Goal: Task Accomplishment & Management: Complete application form

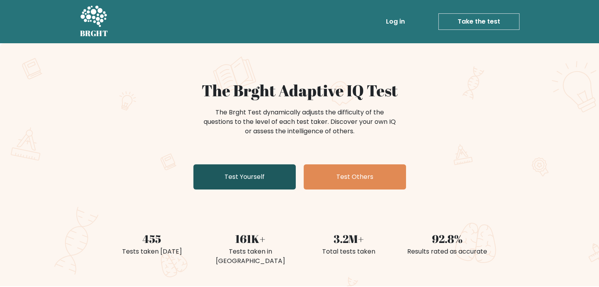
click at [232, 184] on link "Test Yourself" at bounding box center [244, 177] width 102 height 25
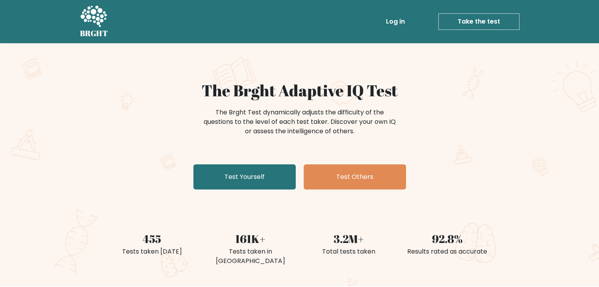
click at [401, 21] on link "Log in" at bounding box center [395, 22] width 25 height 16
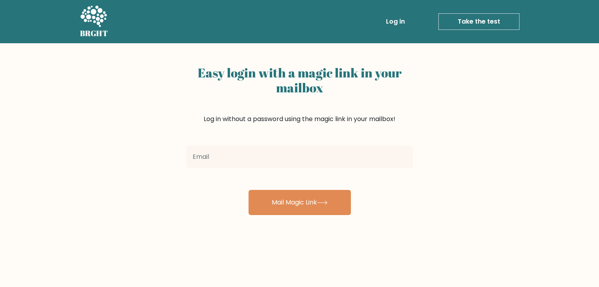
click at [343, 159] on input "email" at bounding box center [299, 157] width 227 height 22
type input "[EMAIL_ADDRESS][DOMAIN_NAME]"
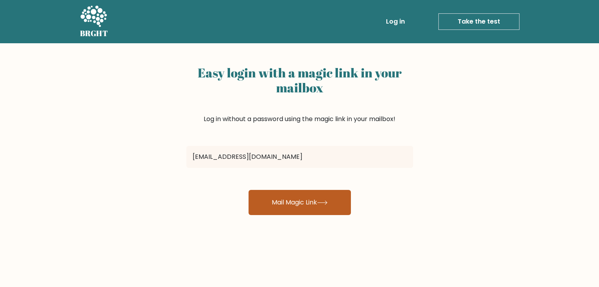
click at [323, 203] on icon at bounding box center [321, 203] width 9 height 4
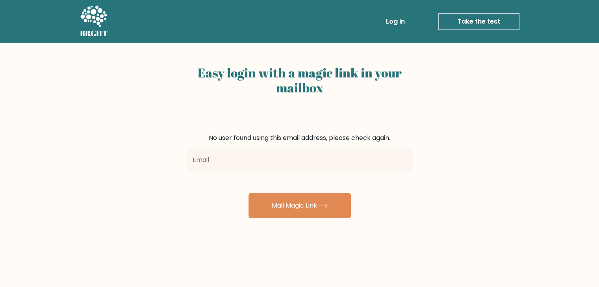
click at [465, 22] on link "Take the test" at bounding box center [478, 21] width 81 height 17
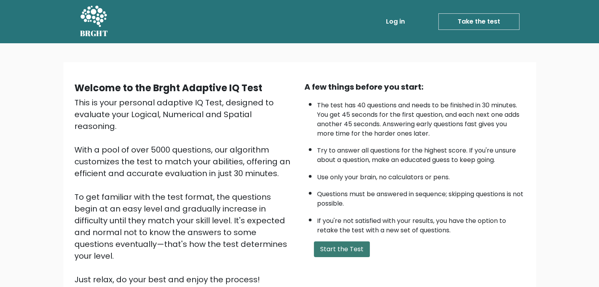
click at [339, 250] on button "Start the Test" at bounding box center [342, 250] width 56 height 16
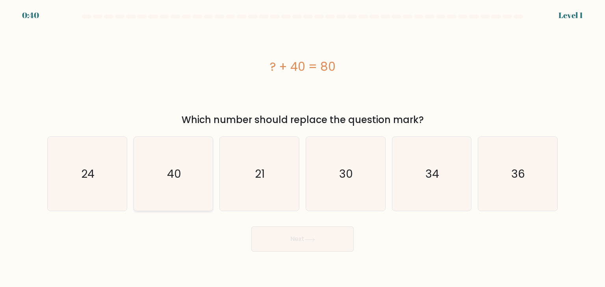
click at [192, 176] on icon "40" at bounding box center [173, 174] width 74 height 74
click at [302, 148] on input "b. 40" at bounding box center [302, 146] width 0 height 4
radio input "true"
click at [287, 237] on button "Next" at bounding box center [302, 239] width 102 height 25
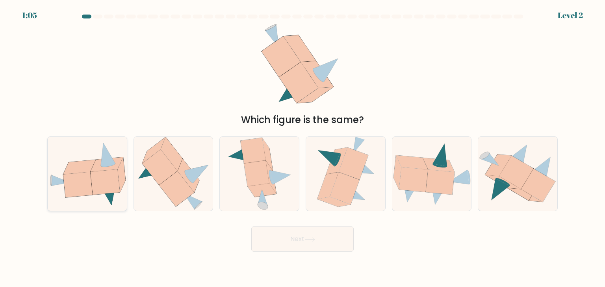
click at [109, 197] on icon at bounding box center [108, 194] width 16 height 21
click at [302, 148] on input "a." at bounding box center [302, 146] width 0 height 4
radio input "true"
click at [292, 240] on button "Next" at bounding box center [302, 239] width 102 height 25
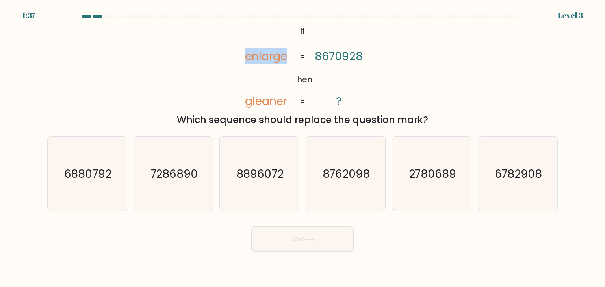
drag, startPoint x: 247, startPoint y: 57, endPoint x: 287, endPoint y: 62, distance: 40.5
click at [287, 62] on tspan "enlarge" at bounding box center [266, 56] width 42 height 16
copy tspan "enlarge"
drag, startPoint x: 245, startPoint y: 102, endPoint x: 288, endPoint y: 105, distance: 43.1
click at [288, 105] on icon "@import url('https://fonts.googleapis.com/css?family=Abril+Fatface:400,100,100i…" at bounding box center [302, 67] width 140 height 86
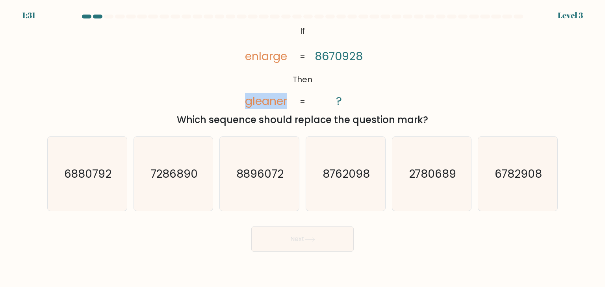
copy tspan "gleaner"
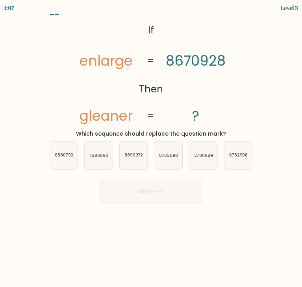
click at [154, 90] on tspan "Then" at bounding box center [151, 89] width 24 height 14
drag, startPoint x: 78, startPoint y: 134, endPoint x: 223, endPoint y: 134, distance: 144.5
click at [223, 134] on div "Which sequence should replace the question mark?" at bounding box center [151, 134] width 206 height 8
copy div "Which sequence should replace the question mark?"
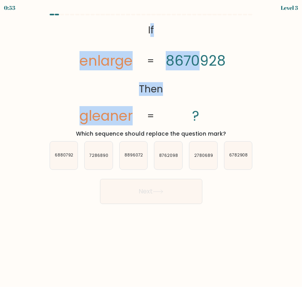
drag, startPoint x: 150, startPoint y: 24, endPoint x: 197, endPoint y: 75, distance: 69.1
click at [197, 75] on icon "@import url('https://fonts.googleapis.com/css?family=Abril+Fatface:400,100,100i…" at bounding box center [151, 73] width 172 height 106
click at [186, 71] on icon "@import url('https://fonts.googleapis.com/css?family=Abril+Fatface:400,100,100i…" at bounding box center [151, 73] width 172 height 106
drag, startPoint x: 148, startPoint y: 30, endPoint x: 223, endPoint y: 112, distance: 111.2
click at [223, 112] on icon "@import url('https://fonts.googleapis.com/css?family=Abril+Fatface:400,100,100i…" at bounding box center [151, 73] width 172 height 106
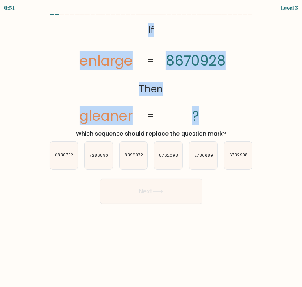
copy icon "If Then enlarge gleaner 8670928 ?"
click at [187, 73] on icon "@import url('https://fonts.googleapis.com/css?family=Abril+Fatface:400,100,100i…" at bounding box center [151, 73] width 172 height 106
drag, startPoint x: 84, startPoint y: 63, endPoint x: 230, endPoint y: 57, distance: 146.2
click at [230, 57] on icon "@import url('https://fonts.googleapis.com/css?family=Abril+Fatface:400,100,100i…" at bounding box center [151, 73] width 172 height 106
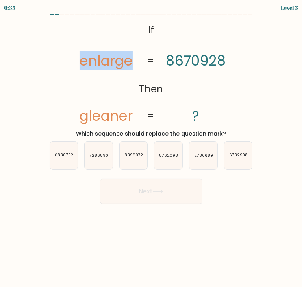
drag, startPoint x: 81, startPoint y: 63, endPoint x: 247, endPoint y: 57, distance: 166.3
click at [134, 62] on icon "@import url('https://fonts.googleapis.com/css?family=Abril+Fatface:400,100,100i…" at bounding box center [151, 73] width 172 height 106
copy tspan "enlarge"
click at [192, 67] on tspan "8670928" at bounding box center [196, 60] width 60 height 19
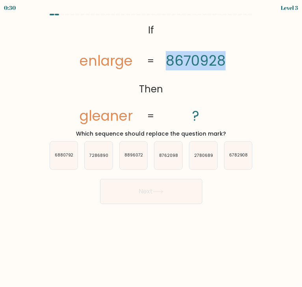
click at [192, 67] on tspan "8670928" at bounding box center [196, 60] width 60 height 19
copy tspan "8670928"
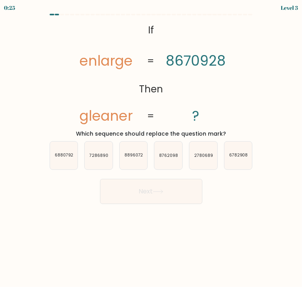
click at [117, 114] on tspan "gleaner" at bounding box center [106, 115] width 53 height 19
copy tspan "gleaner"
drag, startPoint x: 80, startPoint y: 135, endPoint x: 223, endPoint y: 133, distance: 143.4
click at [223, 133] on div "Which sequence should replace the question mark?" at bounding box center [151, 134] width 206 height 8
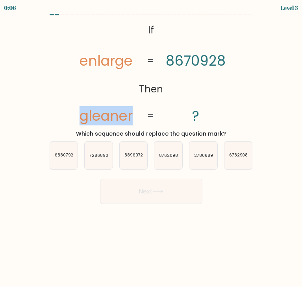
copy div "Which sequence should replace the question mark?"
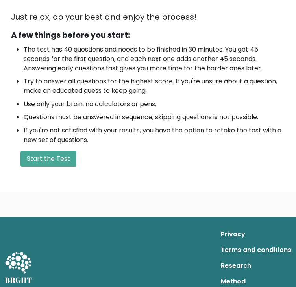
scroll to position [242, 0]
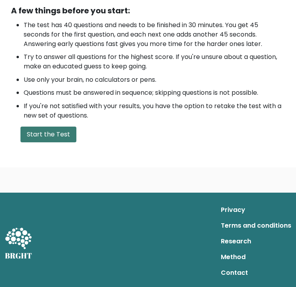
click at [45, 132] on button "Start the Test" at bounding box center [48, 135] width 56 height 16
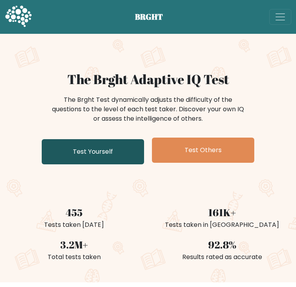
click at [107, 149] on link "Test Yourself" at bounding box center [93, 151] width 102 height 25
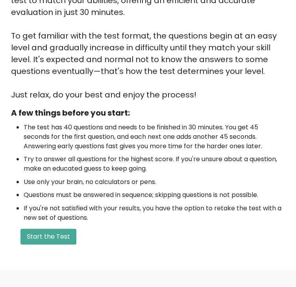
scroll to position [242, 0]
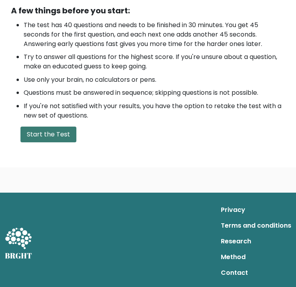
click at [47, 131] on button "Start the Test" at bounding box center [48, 135] width 56 height 16
